Goal: Information Seeking & Learning: Learn about a topic

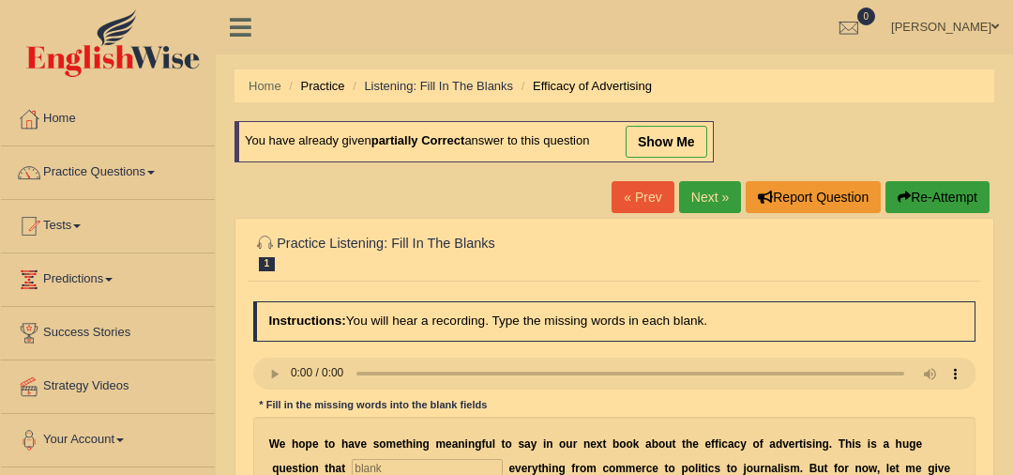
click at [922, 260] on div at bounding box center [614, 251] width 723 height 49
click at [141, 175] on link "Practice Questions" at bounding box center [108, 169] width 214 height 47
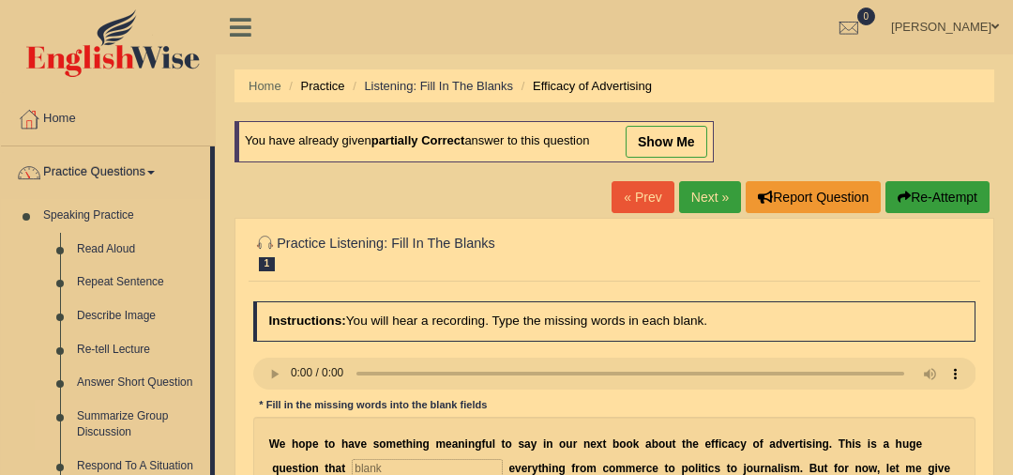
click at [153, 414] on link "Summarize Group Discussion" at bounding box center [139, 425] width 142 height 50
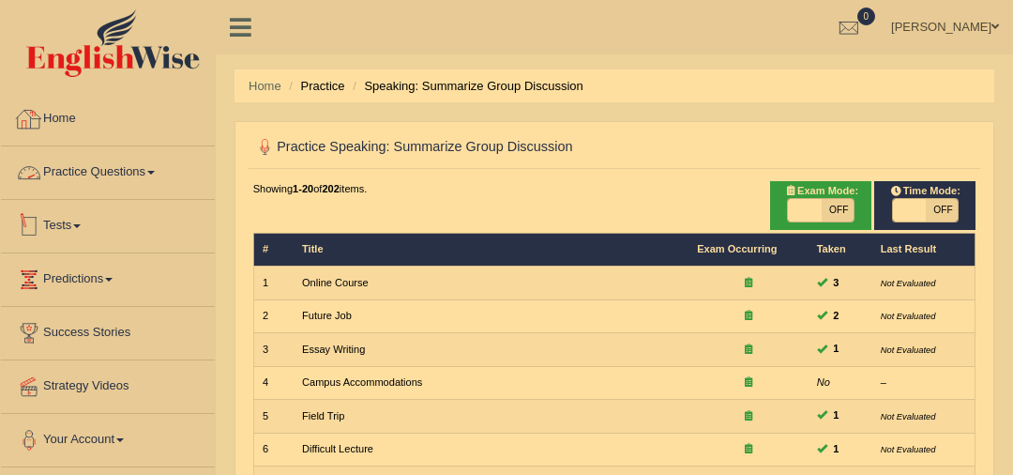
click at [129, 174] on link "Practice Questions" at bounding box center [108, 169] width 214 height 47
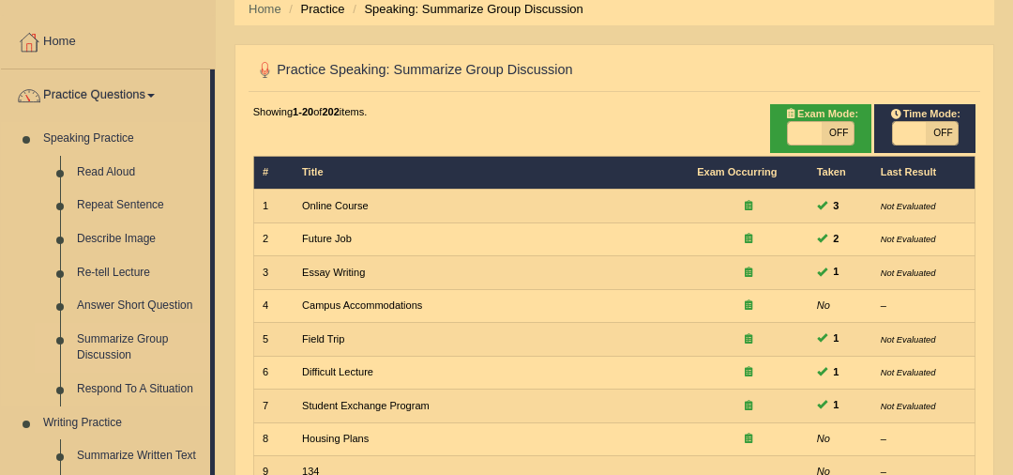
scroll to position [86, 0]
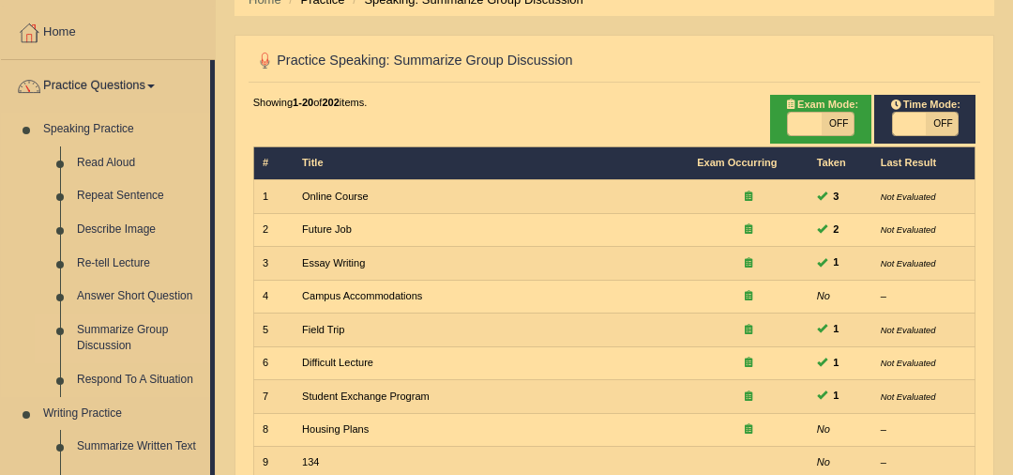
click at [127, 336] on link "Summarize Group Discussion" at bounding box center [139, 338] width 142 height 50
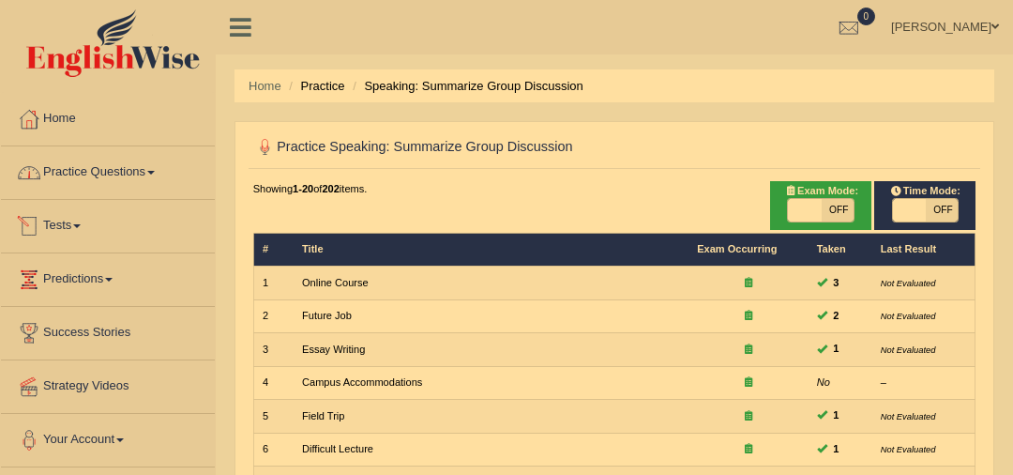
click at [131, 173] on link "Practice Questions" at bounding box center [108, 169] width 214 height 47
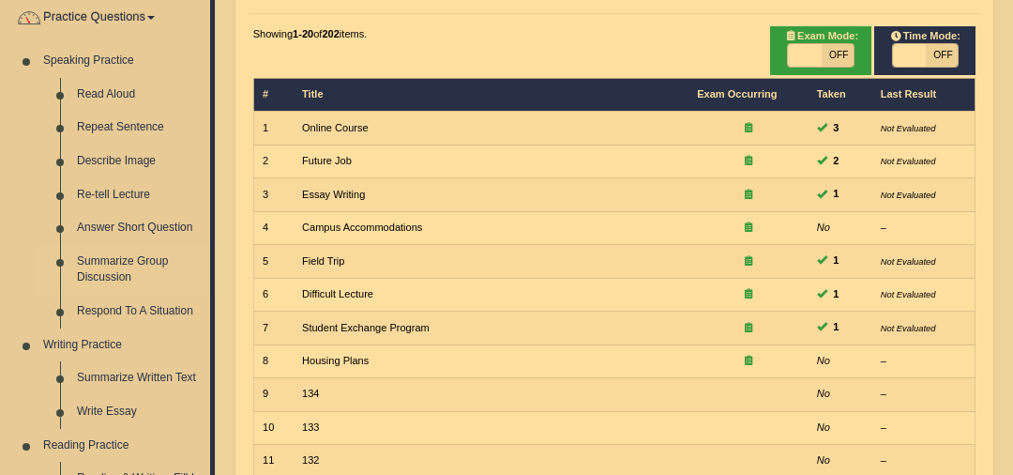
scroll to position [195, 0]
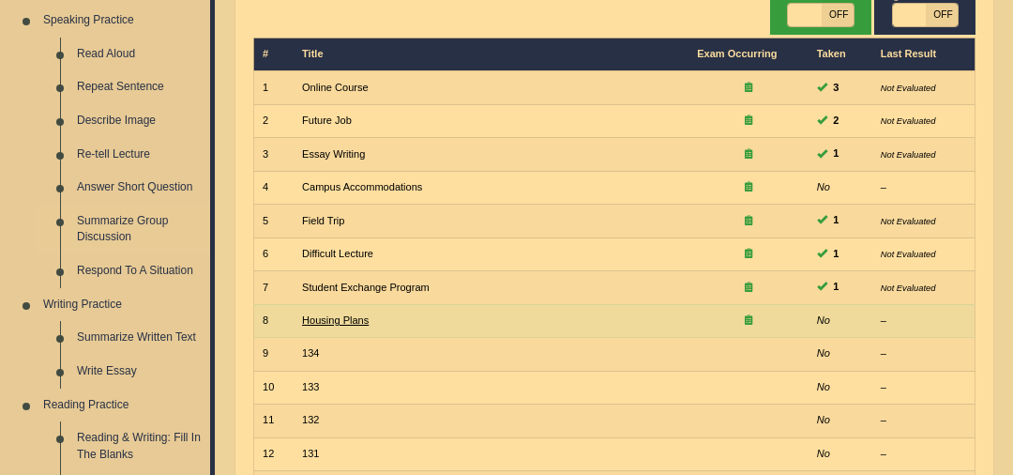
click at [347, 319] on link "Housing Plans" at bounding box center [335, 319] width 67 height 11
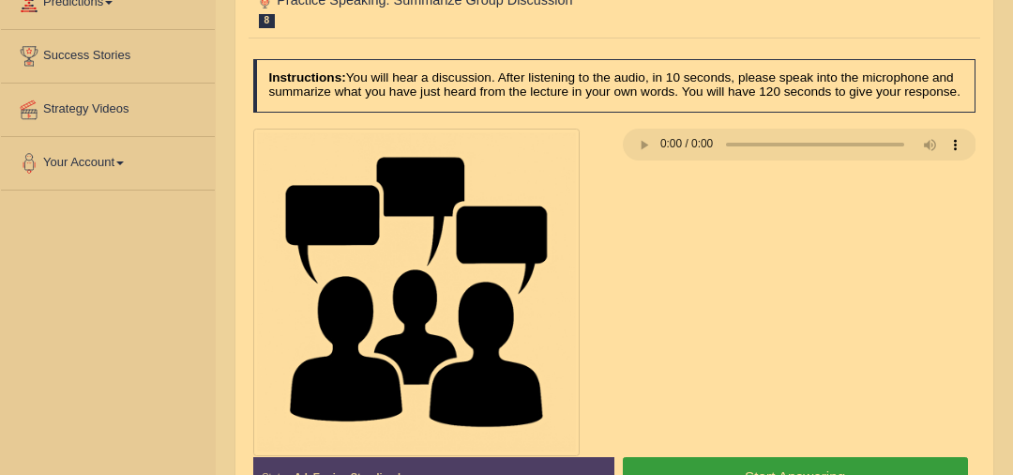
scroll to position [280, 0]
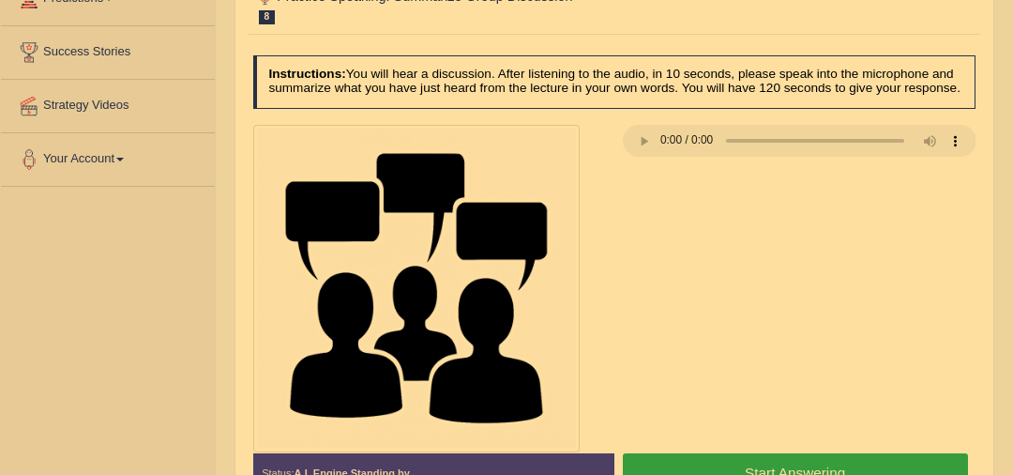
click at [785, 458] on button "Start Answering" at bounding box center [795, 473] width 345 height 40
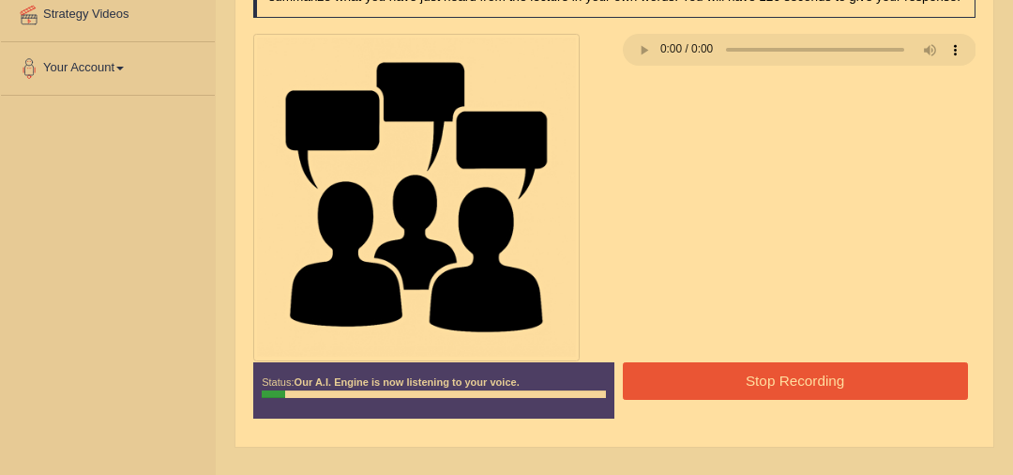
scroll to position [389, 0]
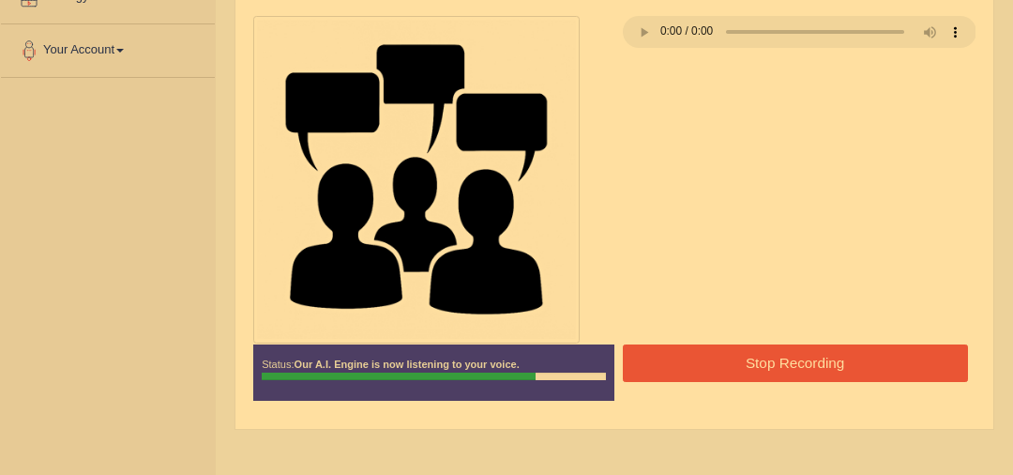
click at [835, 369] on button "Stop Recording" at bounding box center [795, 362] width 345 height 37
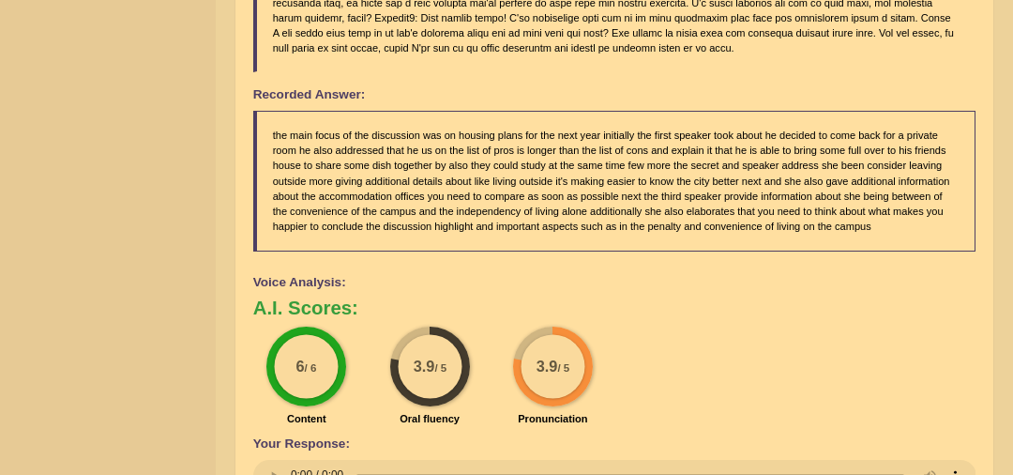
scroll to position [1284, 0]
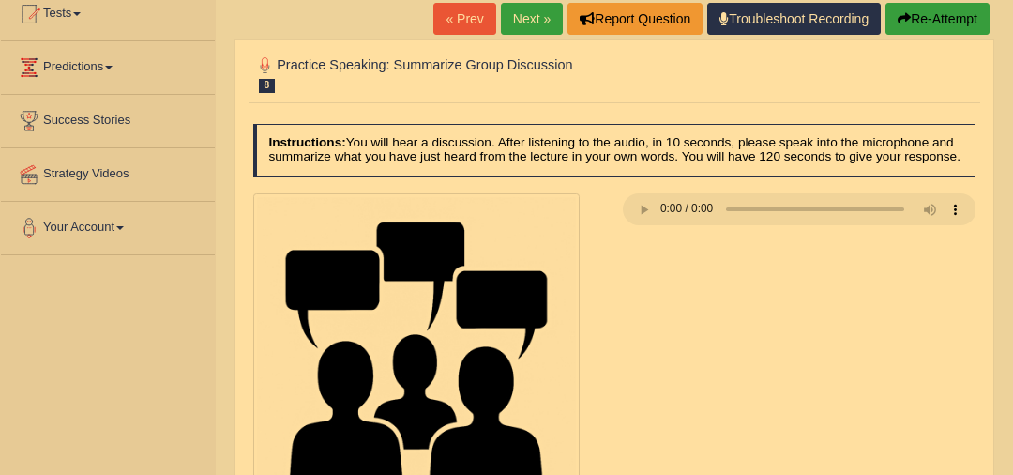
scroll to position [196, 0]
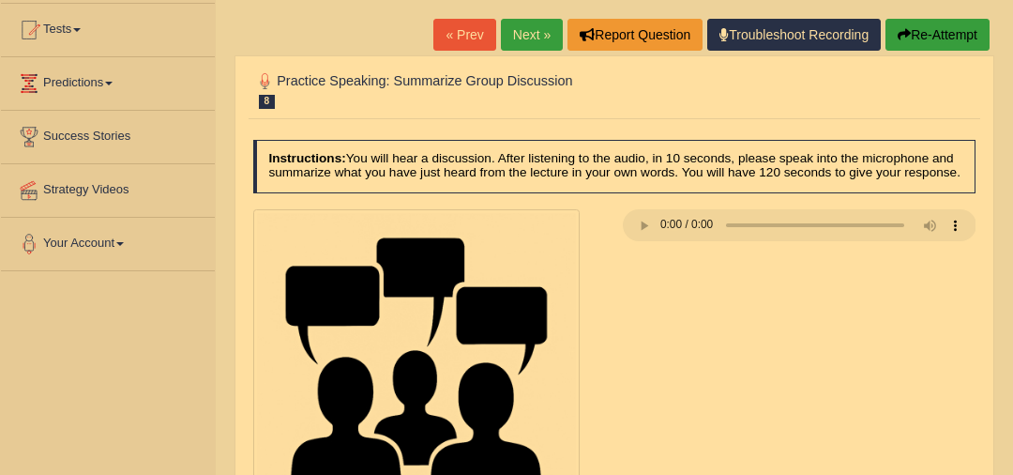
click at [639, 444] on div at bounding box center [614, 372] width 739 height 327
click at [840, 287] on div at bounding box center [614, 372] width 739 height 327
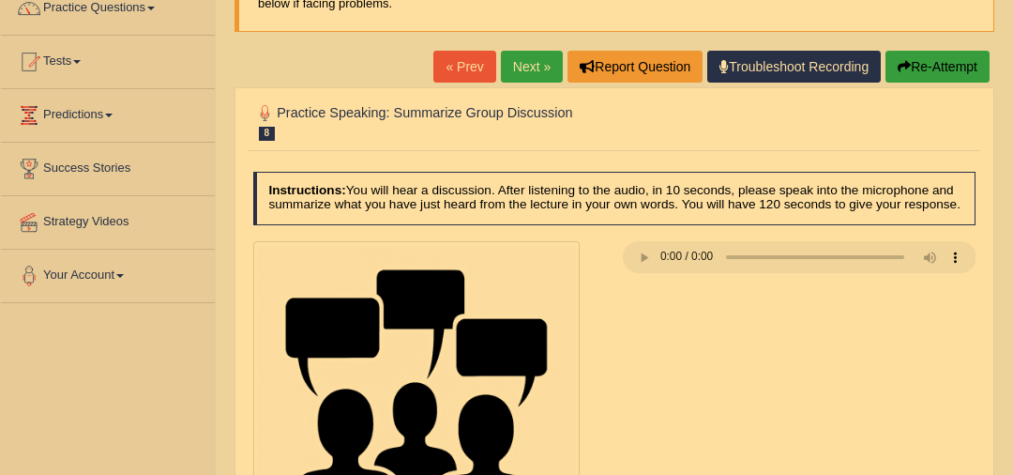
scroll to position [162, 0]
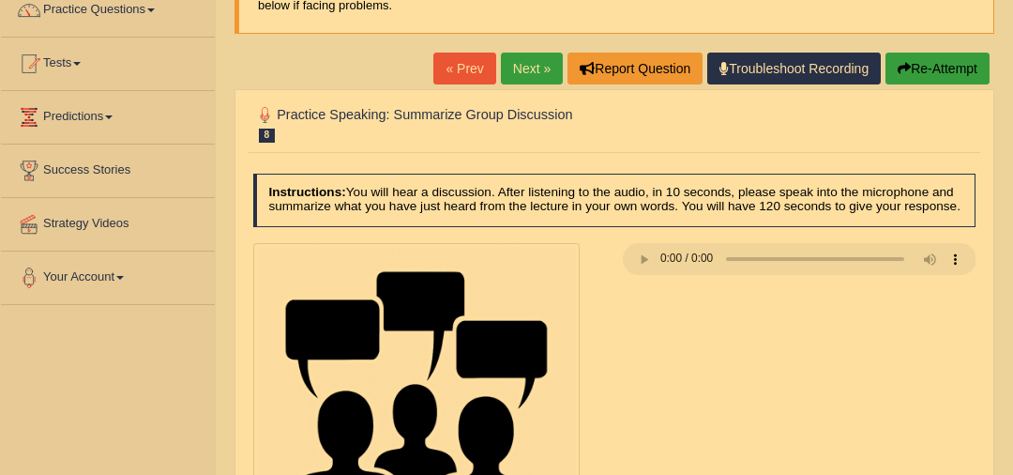
click at [915, 399] on div at bounding box center [614, 406] width 739 height 327
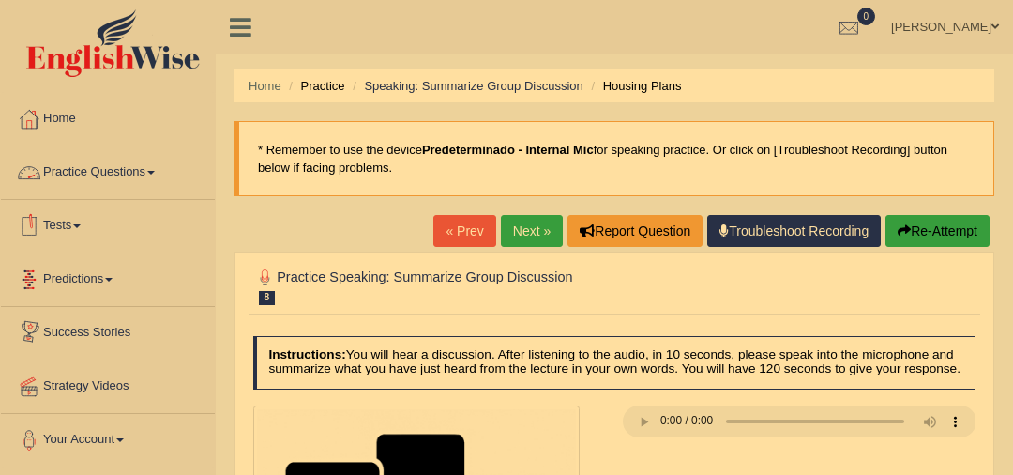
click at [108, 172] on link "Practice Questions" at bounding box center [108, 169] width 214 height 47
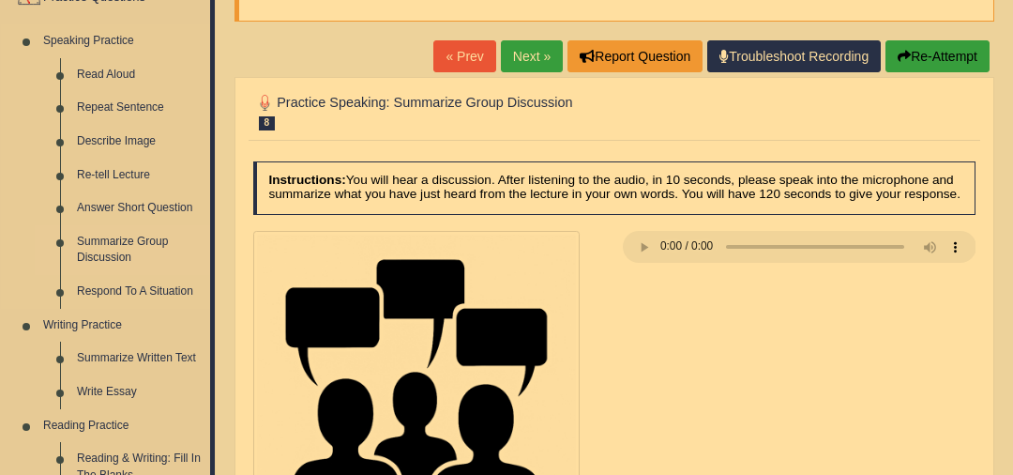
scroll to position [208, 0]
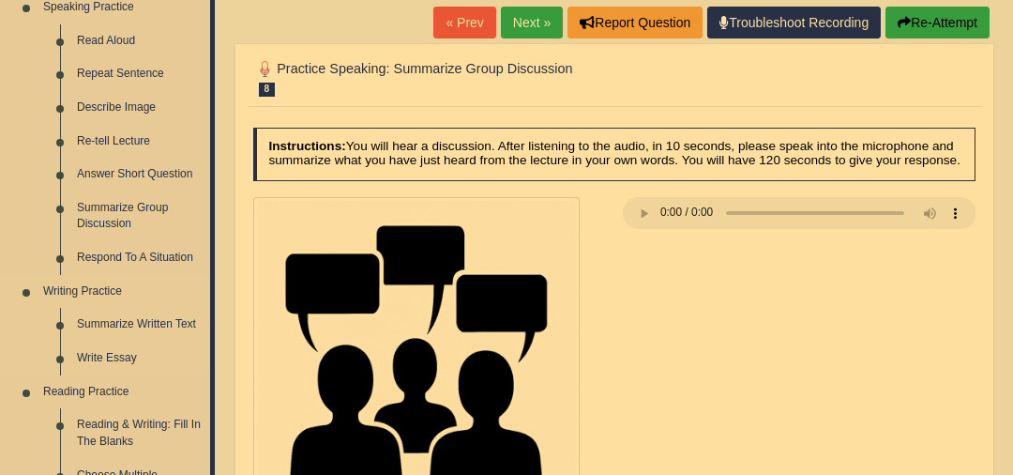
click at [129, 321] on link "Summarize Written Text" at bounding box center [139, 325] width 142 height 34
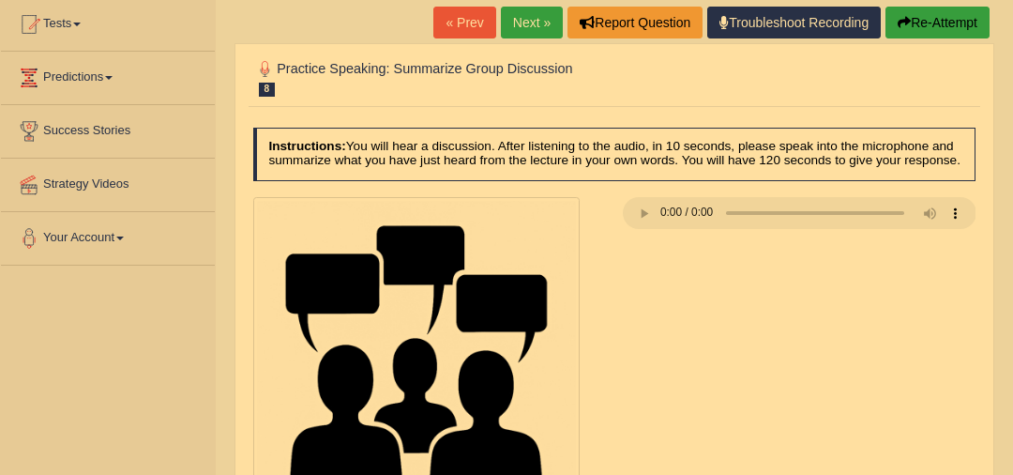
scroll to position [249, 0]
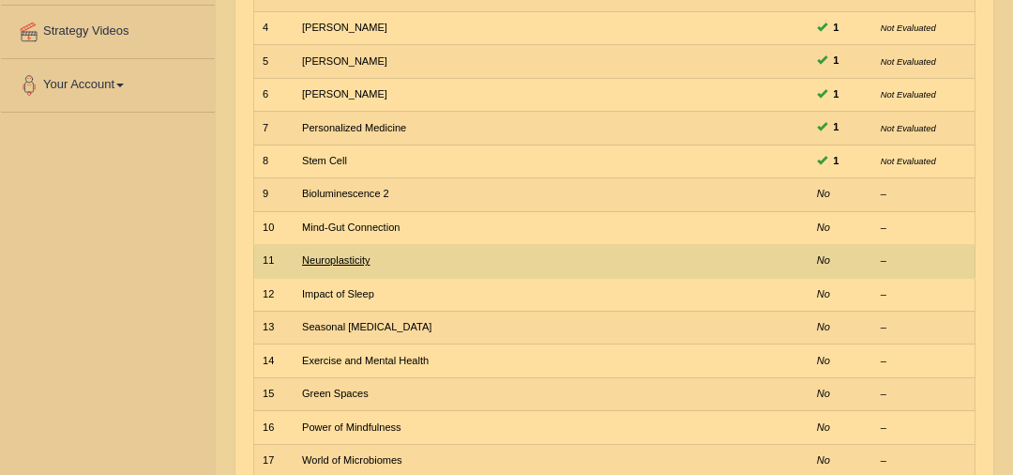
click at [351, 254] on link "Neuroplasticity" at bounding box center [336, 259] width 68 height 11
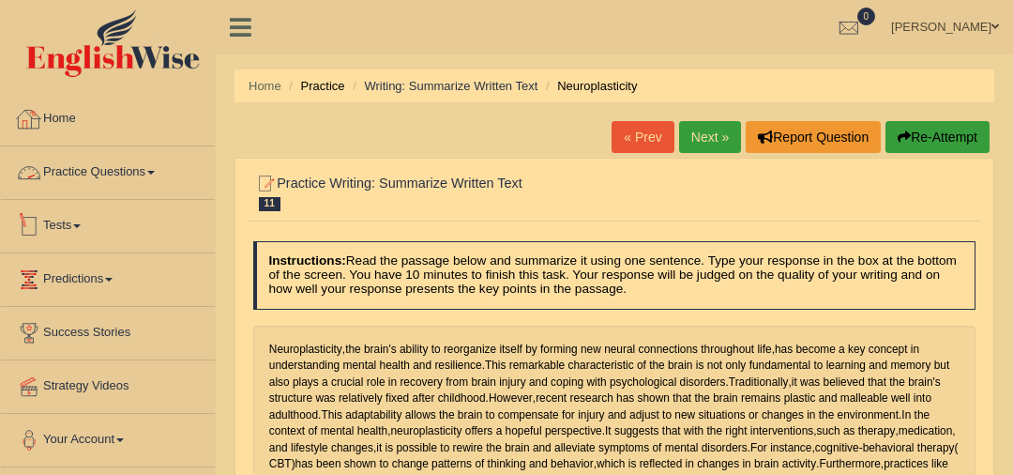
click at [133, 151] on link "Practice Questions" at bounding box center [108, 169] width 214 height 47
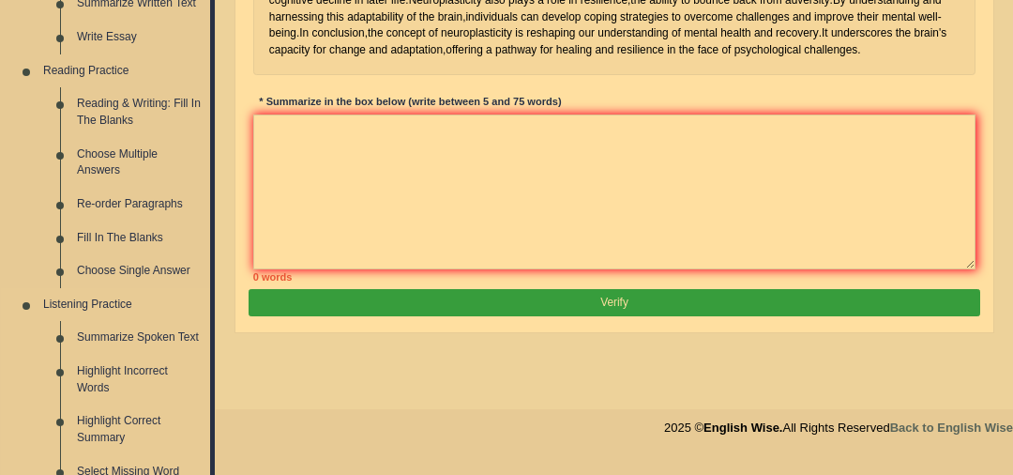
scroll to position [947, 0]
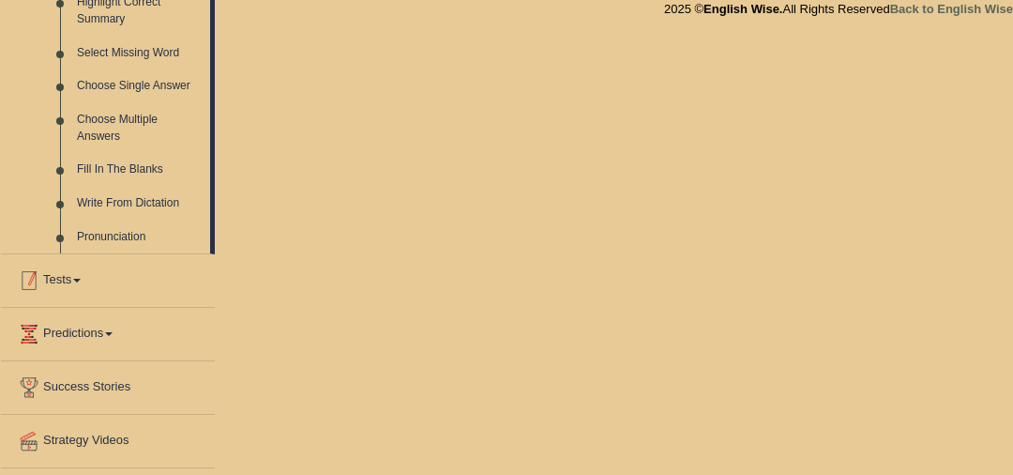
click at [107, 280] on link "Tests" at bounding box center [108, 277] width 214 height 47
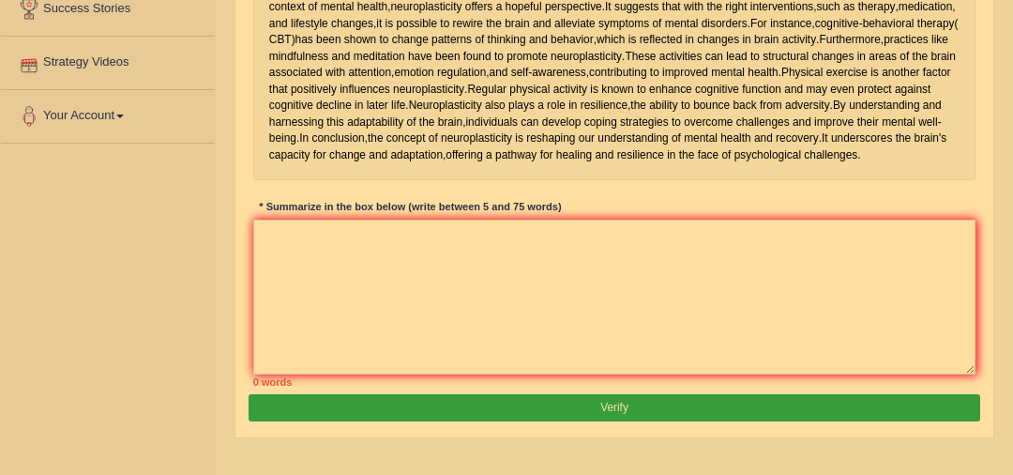
scroll to position [74, 0]
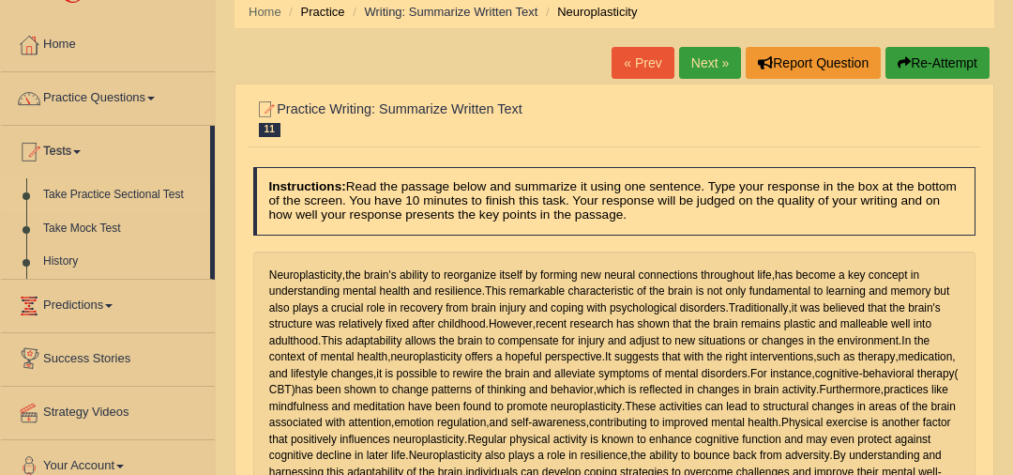
click at [87, 199] on link "Take Practice Sectional Test" at bounding box center [122, 195] width 175 height 34
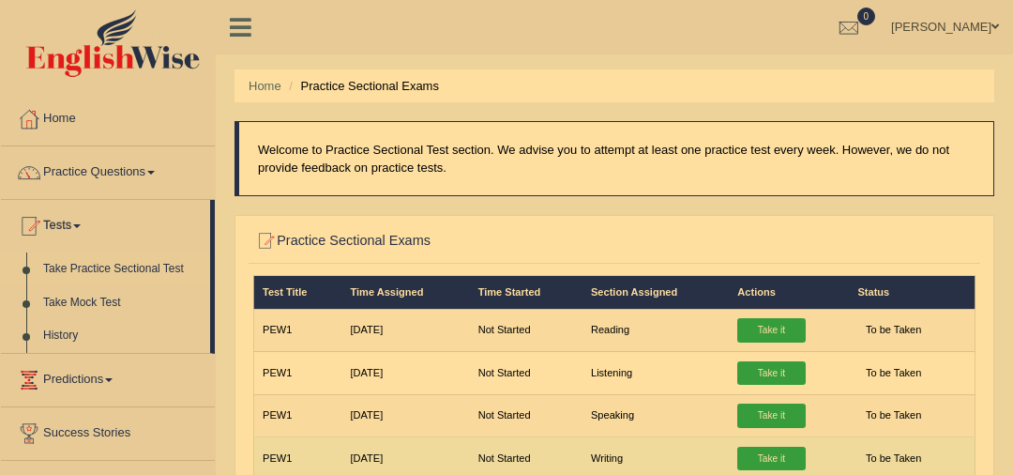
click at [757, 460] on link "Take it" at bounding box center [771, 459] width 68 height 24
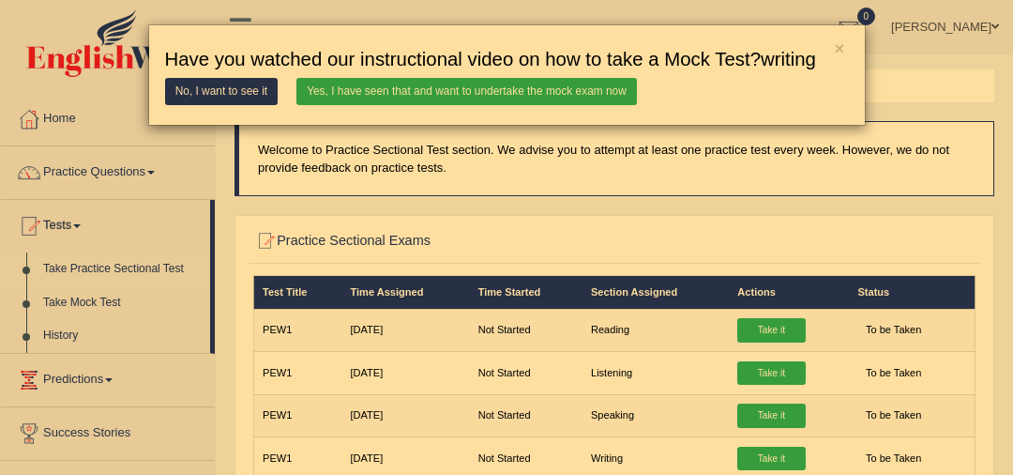
click at [531, 98] on link "Yes, I have seen that and want to undertake the mock exam now" at bounding box center [466, 91] width 341 height 27
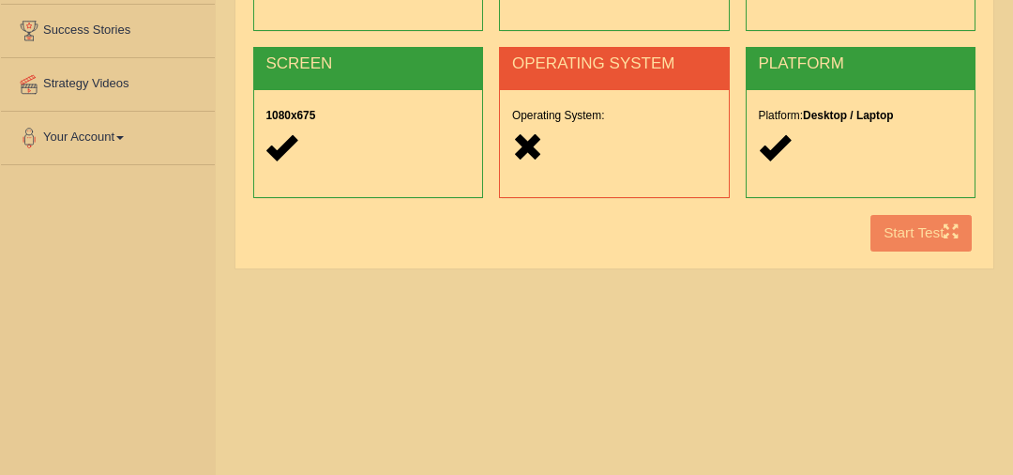
click at [914, 241] on div "COOKIES Cookies Enabled JAVASCRIPT Javascript Enabled BROWSER Browser: Chrome S…" at bounding box center [614, 70] width 731 height 382
click at [565, 122] on div "Operating System:" at bounding box center [614, 133] width 229 height 87
click at [522, 152] on icon at bounding box center [527, 146] width 31 height 31
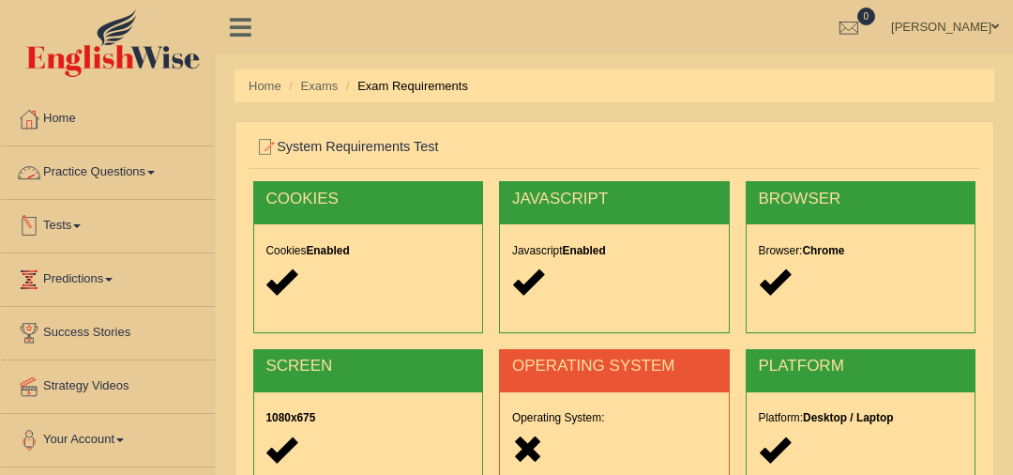
click at [130, 173] on link "Practice Questions" at bounding box center [108, 169] width 214 height 47
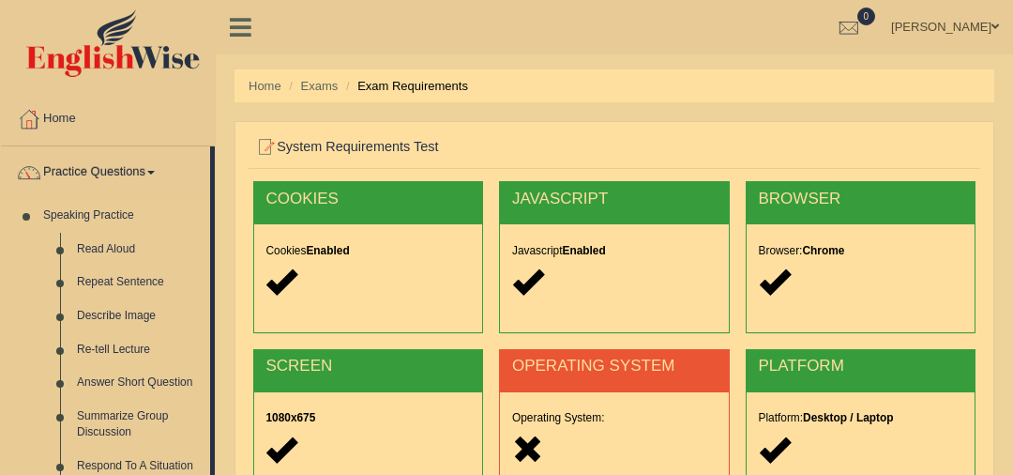
click at [130, 280] on link "Repeat Sentence" at bounding box center [139, 282] width 142 height 34
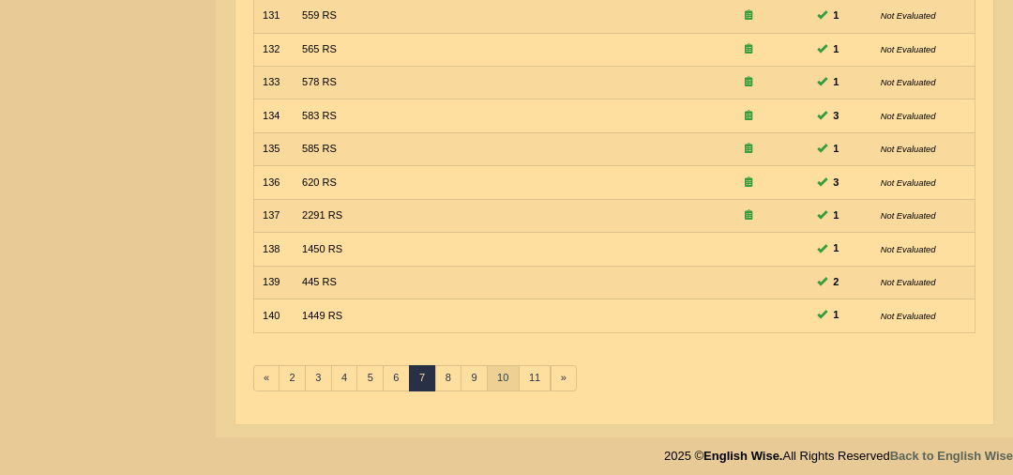
scroll to position [599, 0]
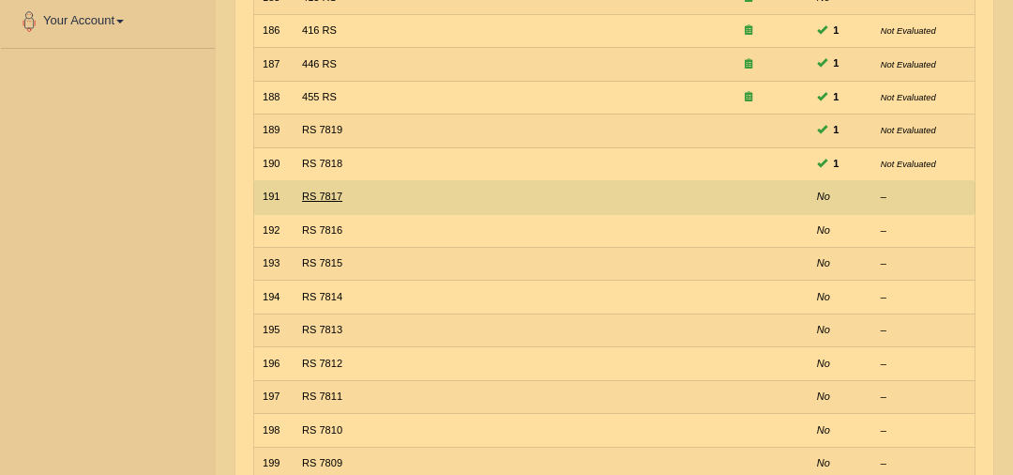
click at [329, 190] on link "RS 7817" at bounding box center [322, 195] width 40 height 11
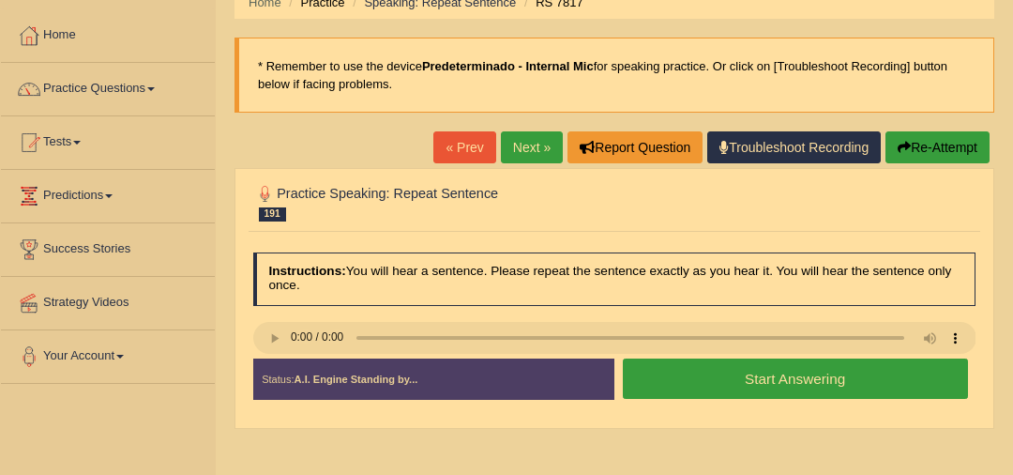
scroll to position [86, 0]
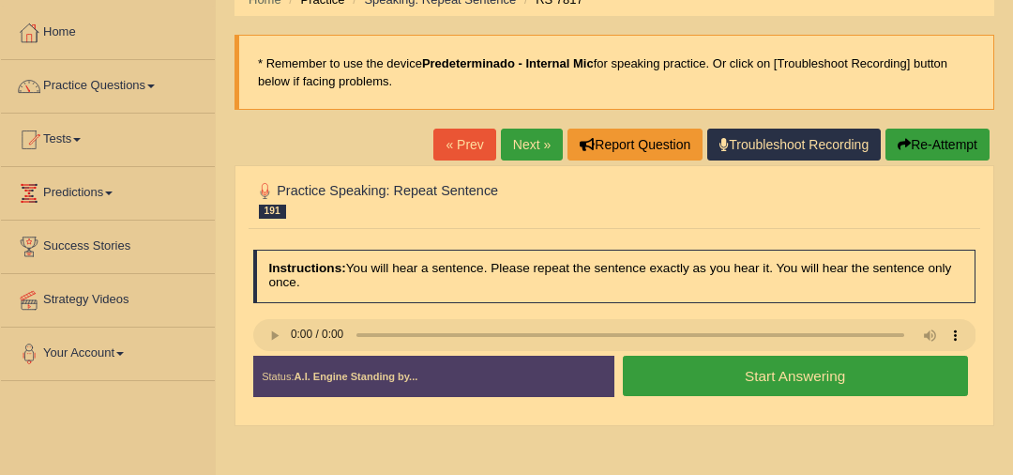
click at [747, 379] on button "Start Answering" at bounding box center [795, 376] width 345 height 40
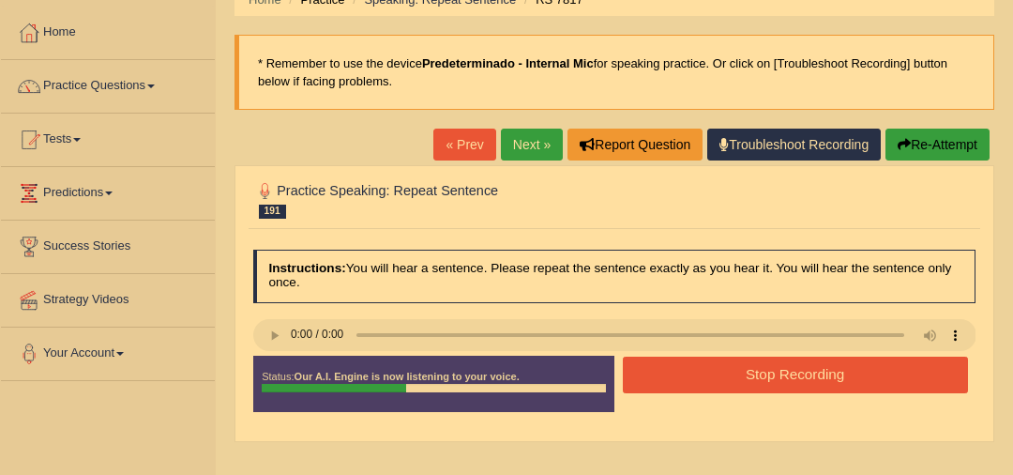
click at [747, 379] on button "Stop Recording" at bounding box center [795, 374] width 345 height 37
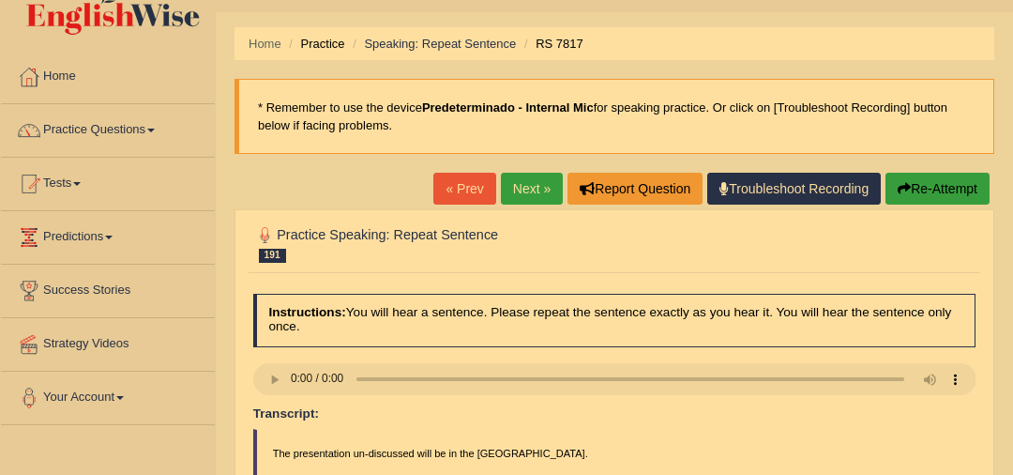
scroll to position [0, 0]
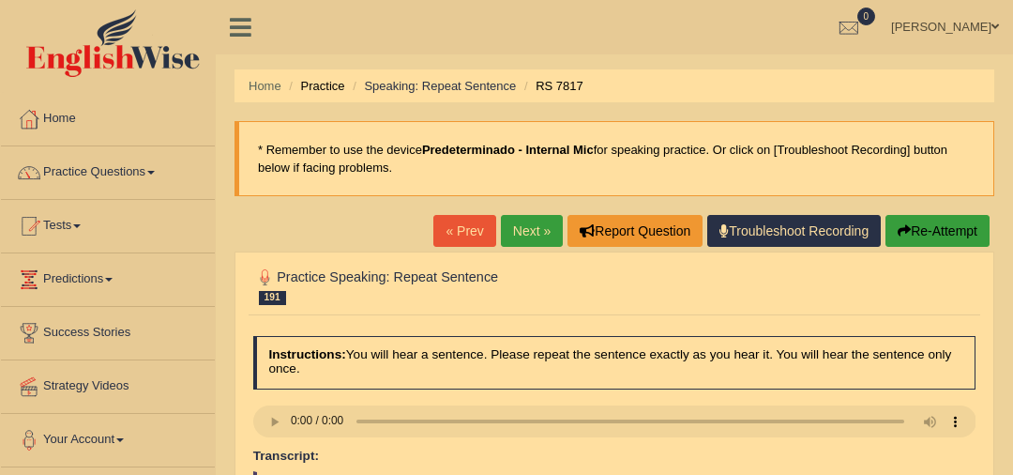
click at [521, 232] on link "Next »" at bounding box center [532, 231] width 62 height 32
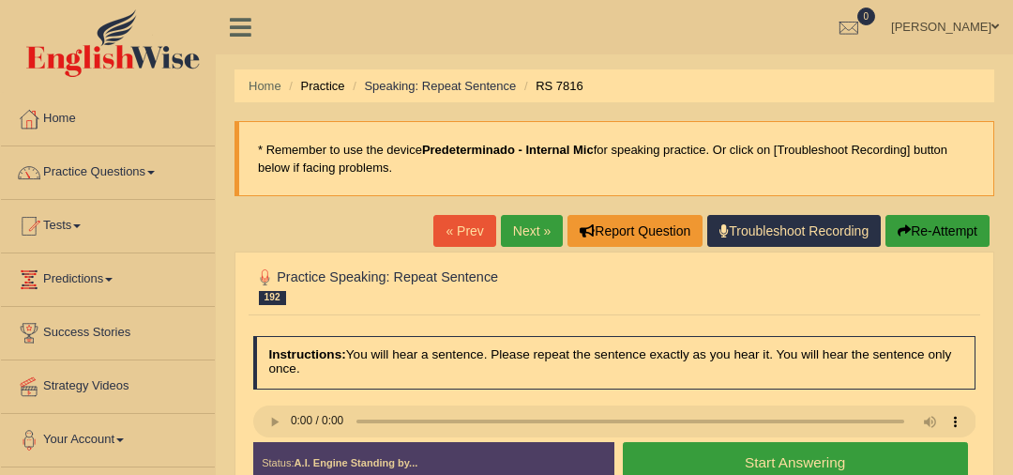
click at [842, 462] on button "Start Answering" at bounding box center [795, 462] width 345 height 40
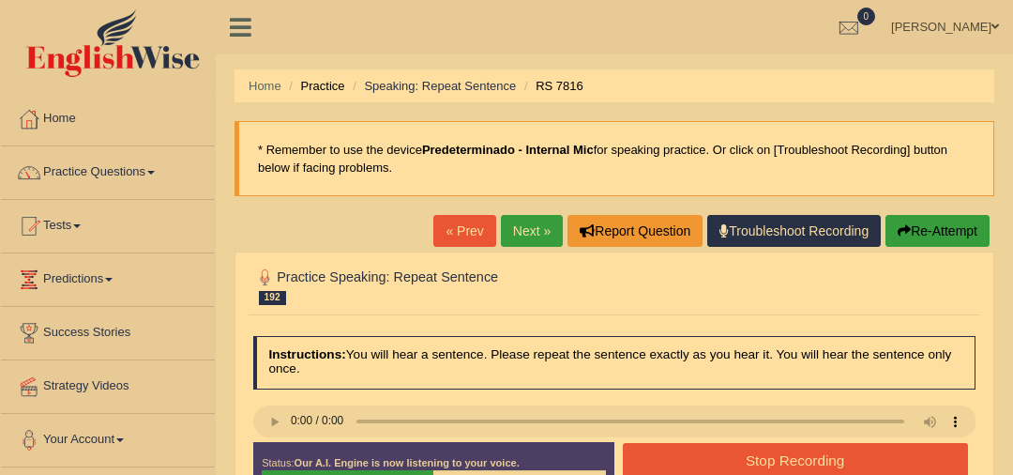
click at [842, 462] on button "Stop Recording" at bounding box center [795, 461] width 345 height 37
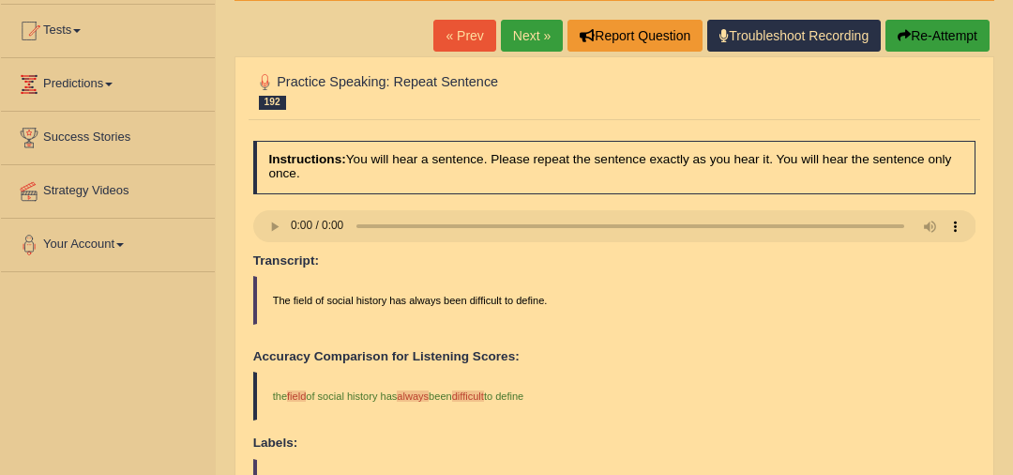
scroll to position [13, 0]
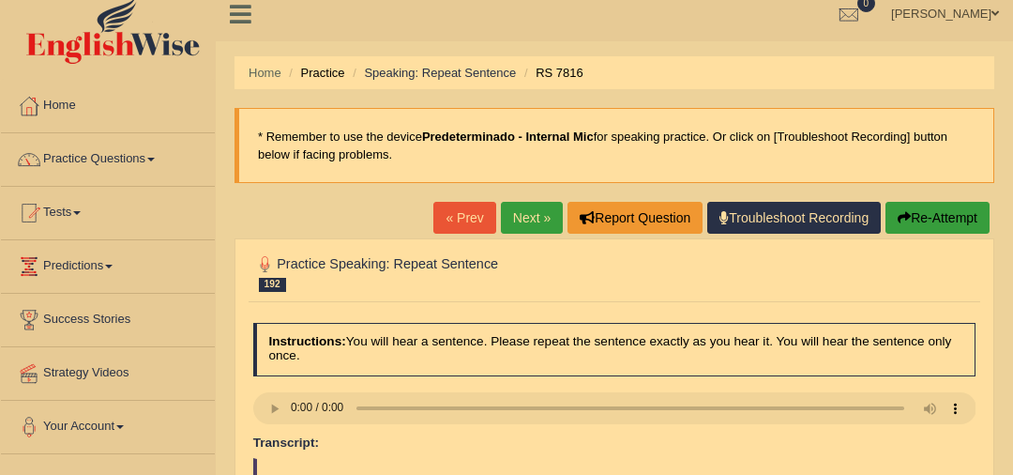
click at [527, 230] on link "Next »" at bounding box center [532, 218] width 62 height 32
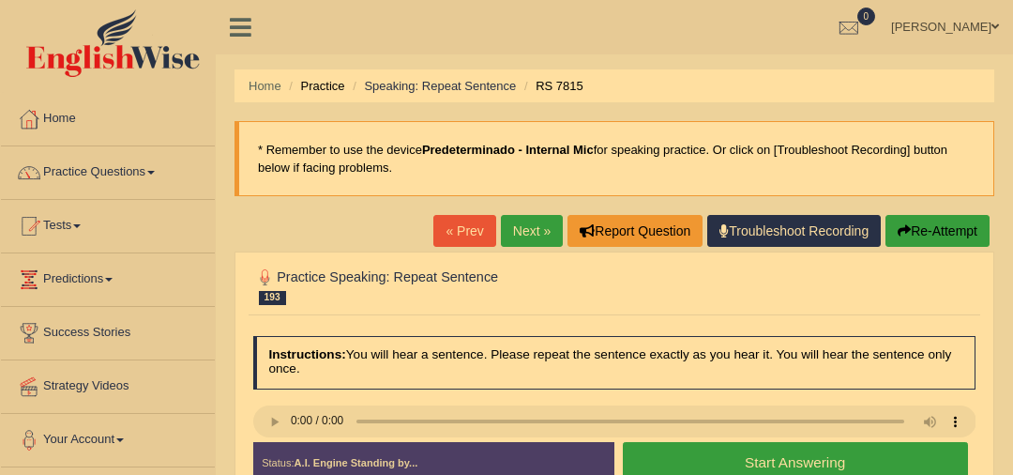
click at [752, 459] on button "Start Answering" at bounding box center [795, 462] width 345 height 40
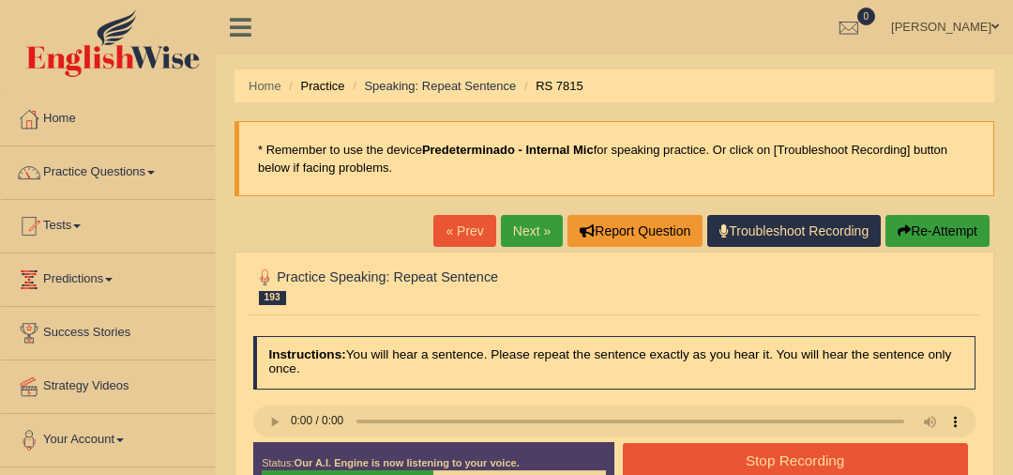
click at [752, 459] on button "Stop Recording" at bounding box center [795, 461] width 345 height 37
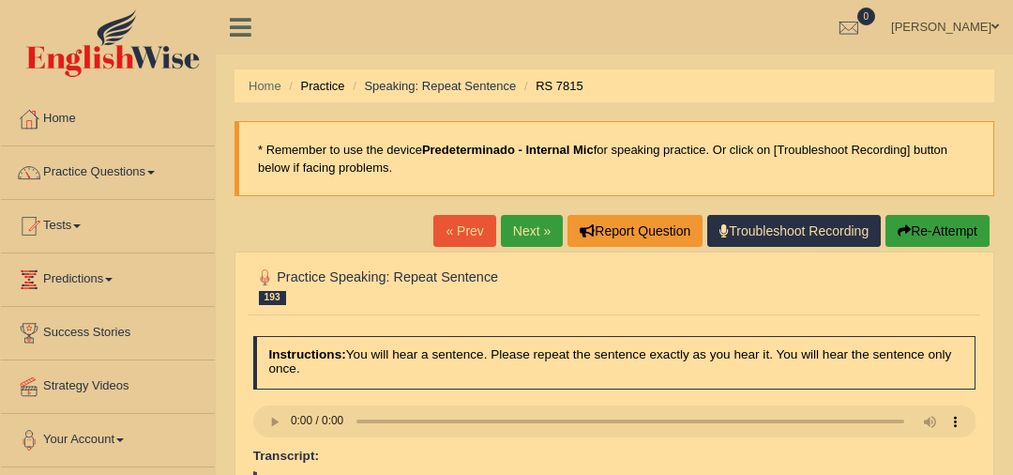
click at [521, 242] on link "Next »" at bounding box center [532, 231] width 62 height 32
